Goal: Information Seeking & Learning: Understand process/instructions

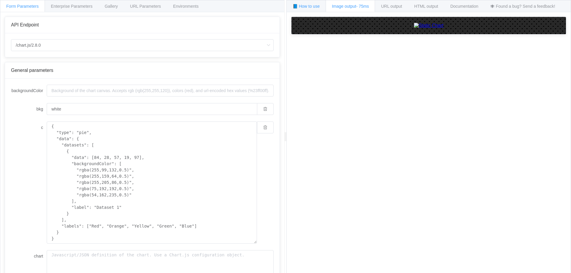
click at [311, 8] on span "📘 How to use" at bounding box center [306, 6] width 27 height 5
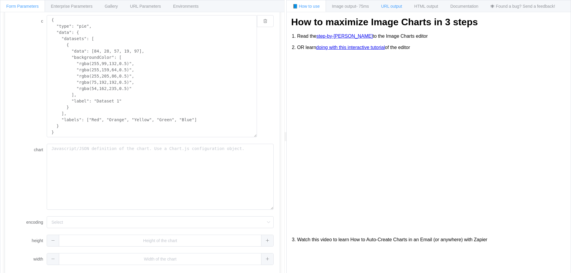
click at [397, 7] on span "URL output" at bounding box center [391, 6] width 21 height 5
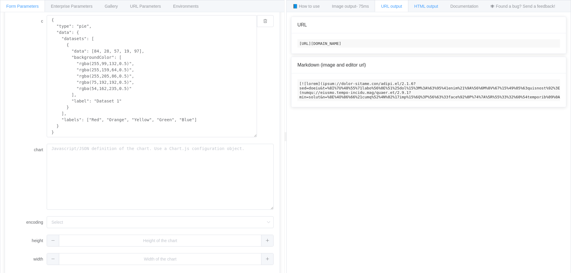
click at [421, 4] on div "HTML output" at bounding box center [426, 6] width 36 height 12
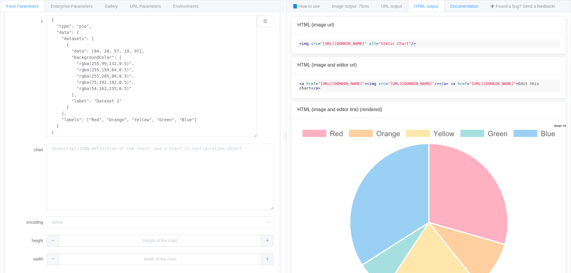
click at [451, 7] on div "Documentation" at bounding box center [464, 6] width 40 height 12
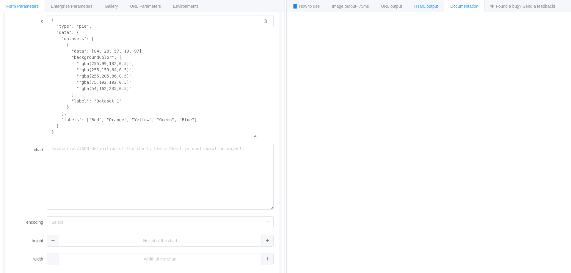
click at [434, 7] on span "HTML output" at bounding box center [427, 6] width 24 height 5
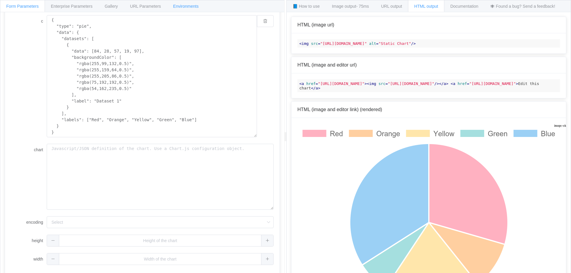
click at [188, 10] on div "Environments" at bounding box center [186, 6] width 38 height 12
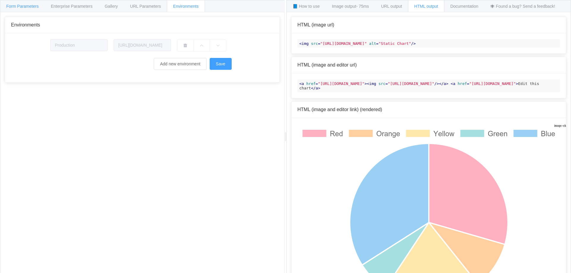
click at [15, 7] on span "Form Parameters" at bounding box center [22, 6] width 32 height 5
